Goal: Use online tool/utility: Use online tool/utility

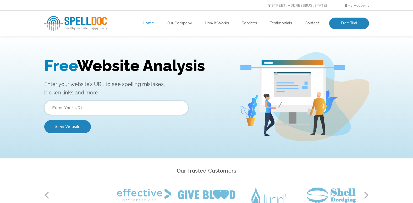
click at [88, 114] on input "text" at bounding box center [116, 107] width 144 height 14
paste input "[URL][DOMAIN_NAME]"
type input "[URL][DOMAIN_NAME]"
click at [72, 125] on button "Scan Website" at bounding box center [67, 126] width 47 height 13
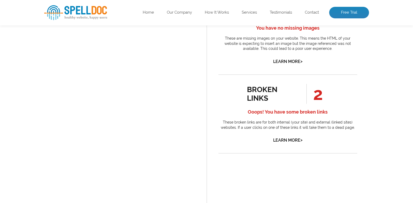
scroll to position [471, 0]
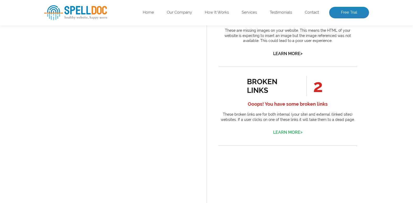
click at [285, 131] on link "Learn More >" at bounding box center [287, 132] width 29 height 5
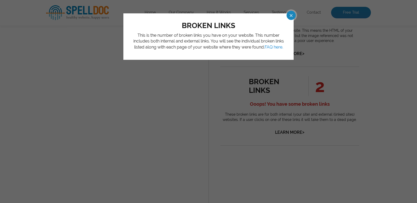
click at [290, 17] on span at bounding box center [286, 15] width 9 height 9
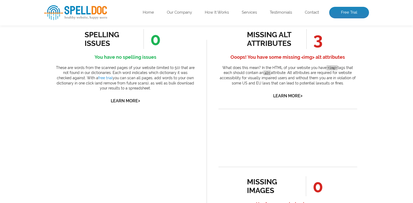
scroll to position [288, 0]
